Goal: Task Accomplishment & Management: Use online tool/utility

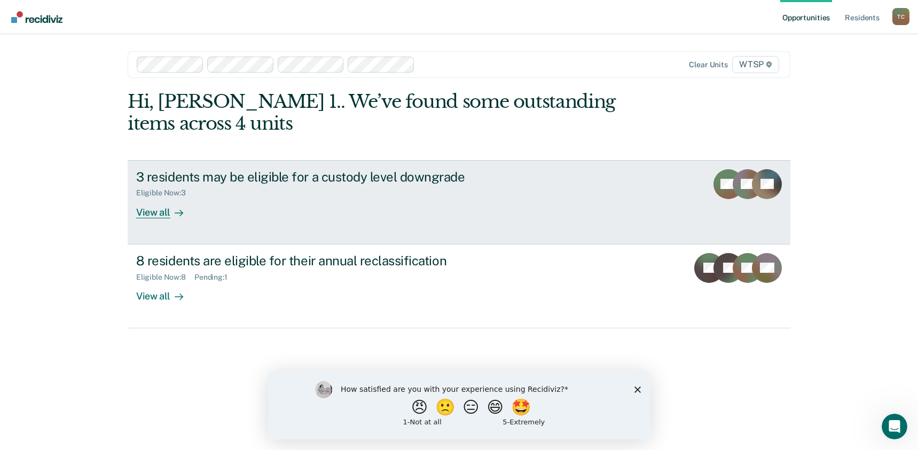
click at [270, 202] on div "3 residents may be eligible for a custody level downgrade Eligible Now : 3 View…" at bounding box center [336, 193] width 400 height 49
